Goal: Communication & Community: Participate in discussion

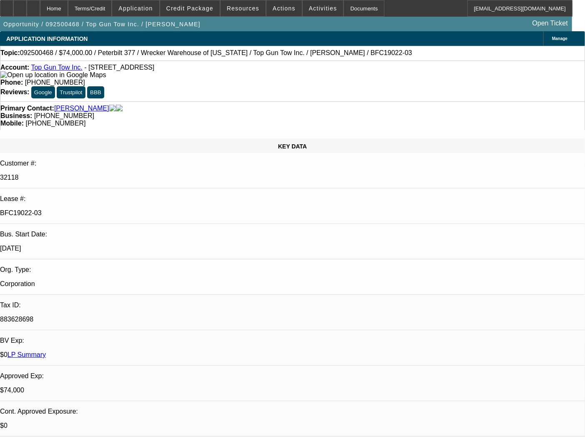
select select "0"
select select "2"
select select "0.1"
select select "4"
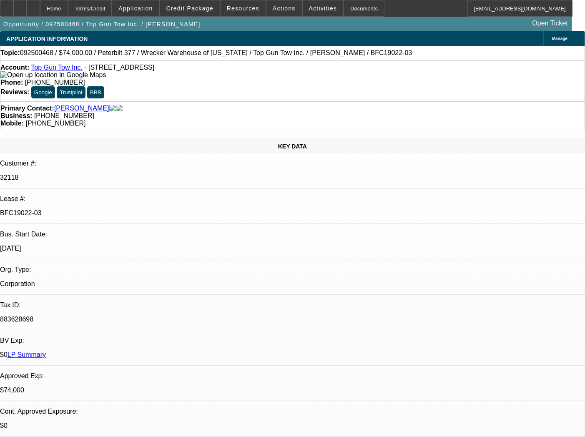
select select "0"
select select "2"
select select "0.1"
select select "4"
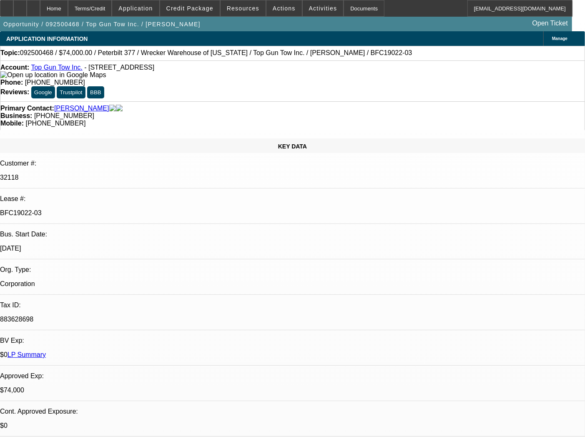
select select "0"
select select "2"
select select "0.1"
select select "4"
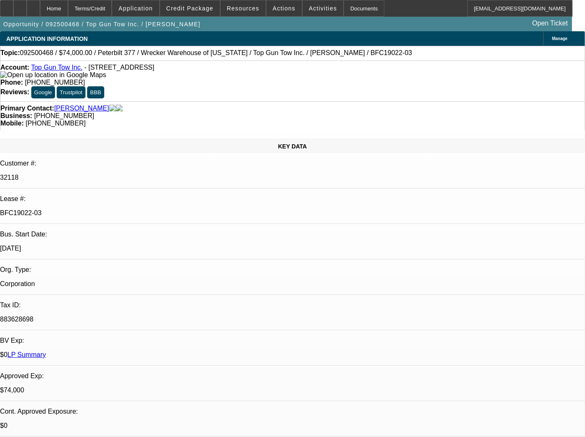
select select "0"
select select "2"
select select "0.1"
select select "4"
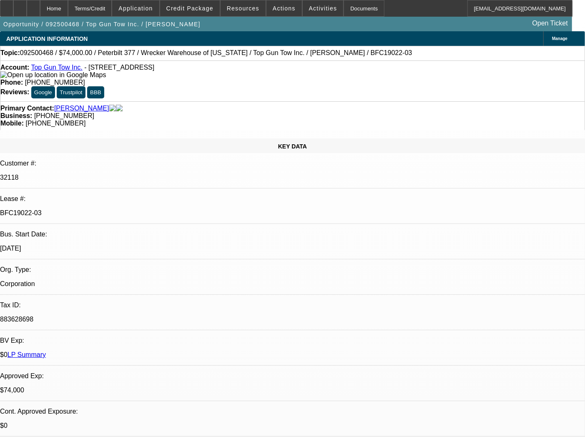
click at [92, 209] on p "BFC19022-03" at bounding box center [292, 213] width 585 height 8
copy div "BFC19022-03"
select select "0"
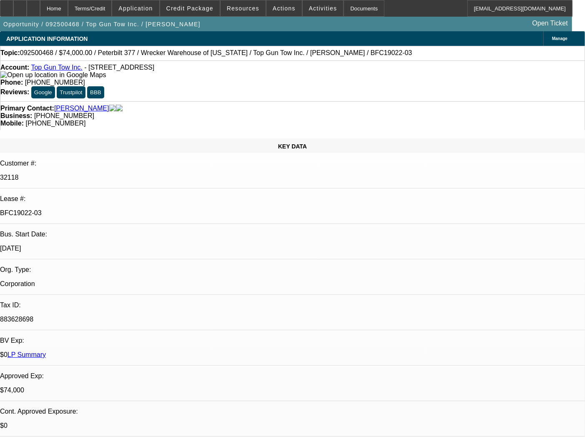
select select "2"
select select "0.1"
select select "4"
select select "0"
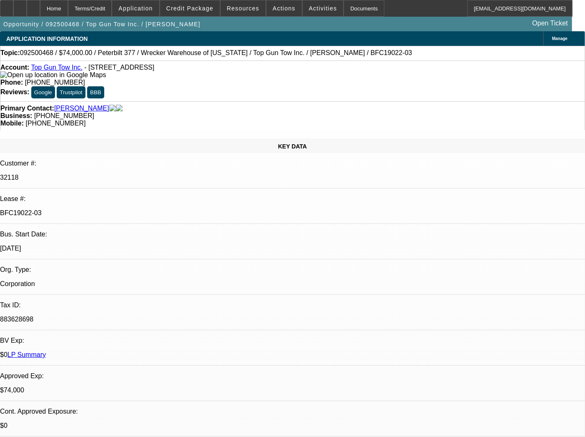
select select "2"
select select "0.1"
select select "4"
select select "0"
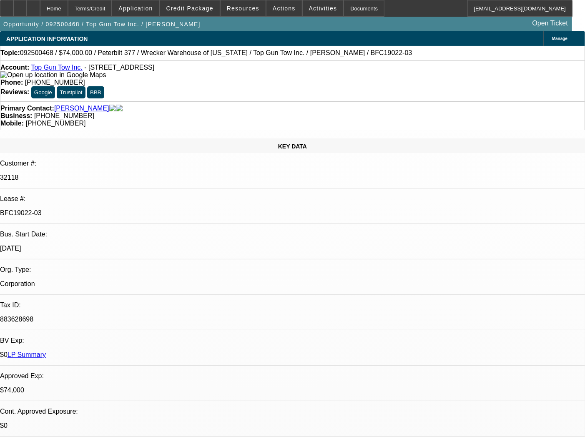
select select "2"
select select "0.1"
select select "4"
select select "0"
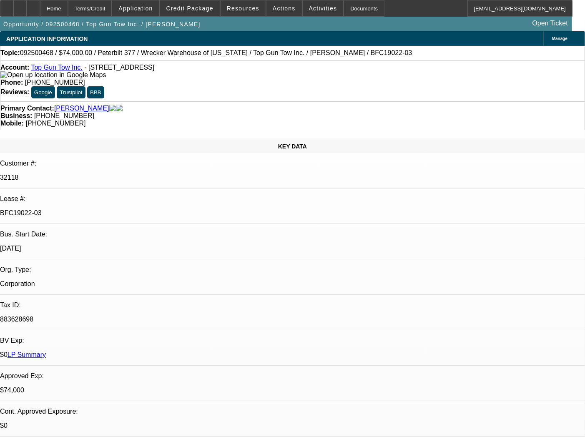
select select "2"
select select "0.1"
select select "4"
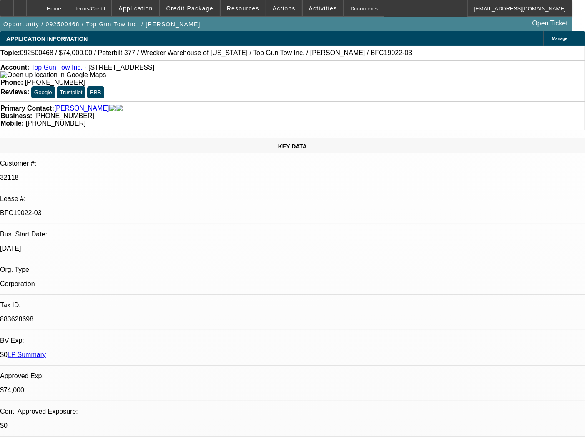
type input "tax"
